Goal: Task Accomplishment & Management: Manage account settings

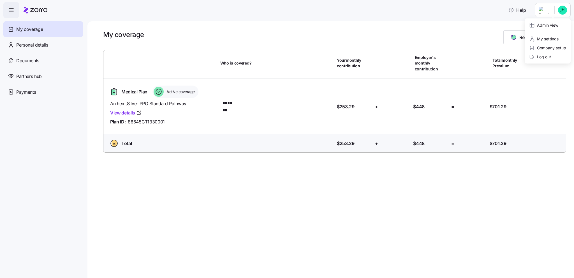
click at [547, 12] on html "Help My coverage Personal details Documents Partners hub Payments My coverage R…" at bounding box center [287, 137] width 574 height 274
click at [542, 26] on div "Admin view" at bounding box center [543, 25] width 29 height 6
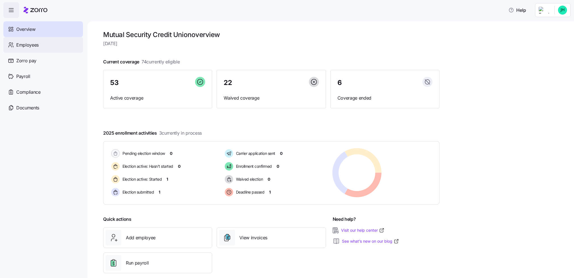
click at [28, 44] on span "Employees" at bounding box center [27, 44] width 22 height 7
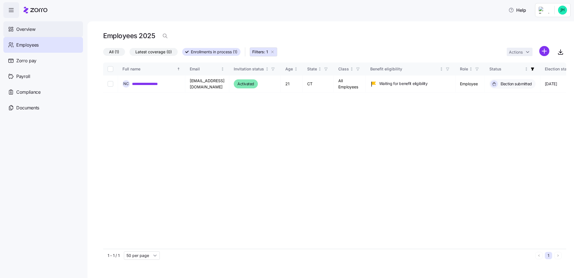
click at [41, 30] on div "Overview" at bounding box center [43, 29] width 80 height 16
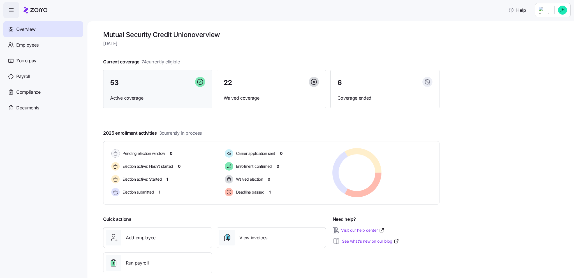
click at [148, 89] on div "53" at bounding box center [157, 83] width 95 height 12
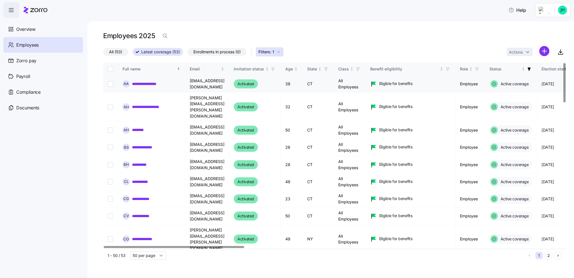
click at [154, 83] on link "**********" at bounding box center [147, 84] width 31 height 6
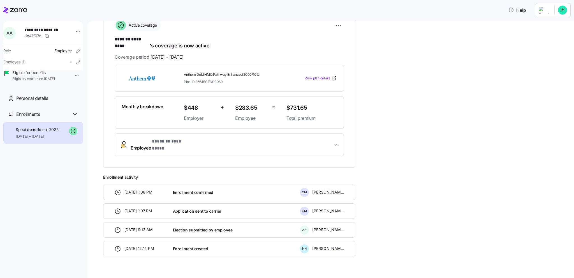
scroll to position [88, 0]
click at [53, 102] on div "Personal details" at bounding box center [47, 98] width 62 height 7
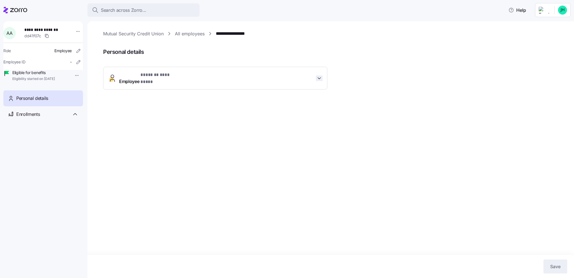
click at [318, 75] on icon "button" at bounding box center [319, 78] width 6 height 6
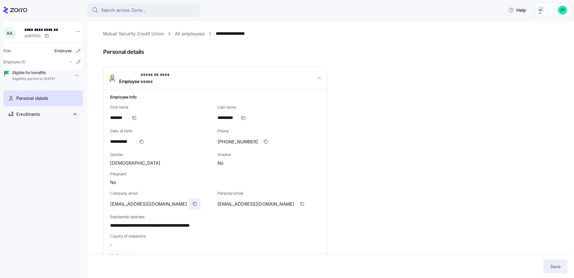
click at [192, 201] on icon "button" at bounding box center [194, 203] width 4 height 4
click at [76, 64] on icon "button" at bounding box center [79, 62] width 6 height 6
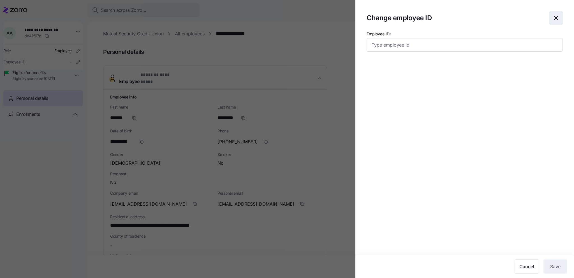
click at [556, 17] on icon "button" at bounding box center [556, 18] width 7 height 7
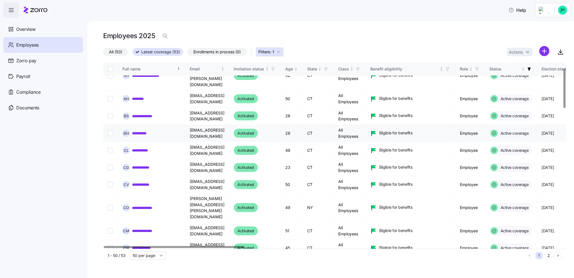
scroll to position [56, 0]
